Goal: Task Accomplishment & Management: Manage account settings

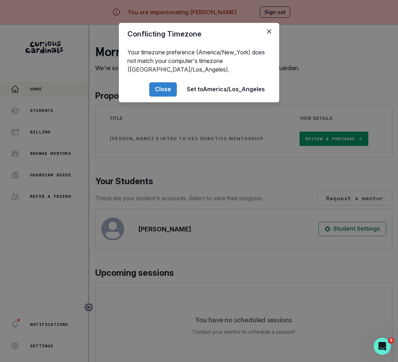
click at [166, 249] on div "Conflicting Timezone Your timezone preference (America/New_York) does not match…" at bounding box center [199, 181] width 398 height 362
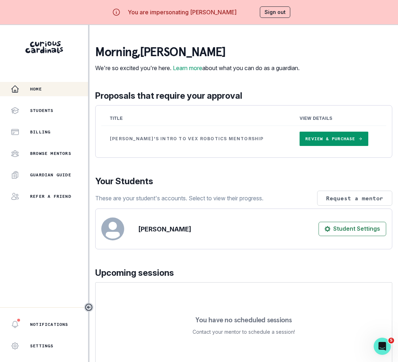
scroll to position [120, 0]
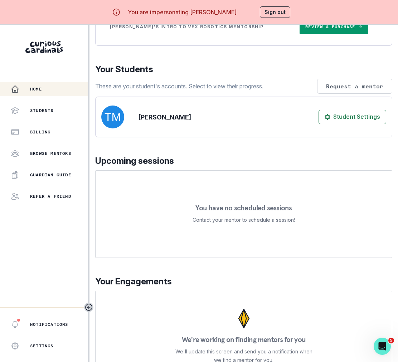
click at [271, 15] on button "Sign out" at bounding box center [275, 11] width 30 height 11
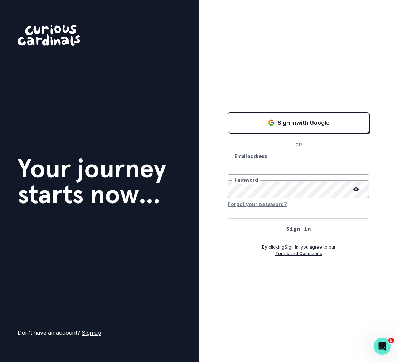
type input "[PERSON_NAME][EMAIL_ADDRESS][DOMAIN_NAME]"
click at [294, 226] on button "Sign in" at bounding box center [298, 228] width 141 height 21
